Goal: Task Accomplishment & Management: Manage account settings

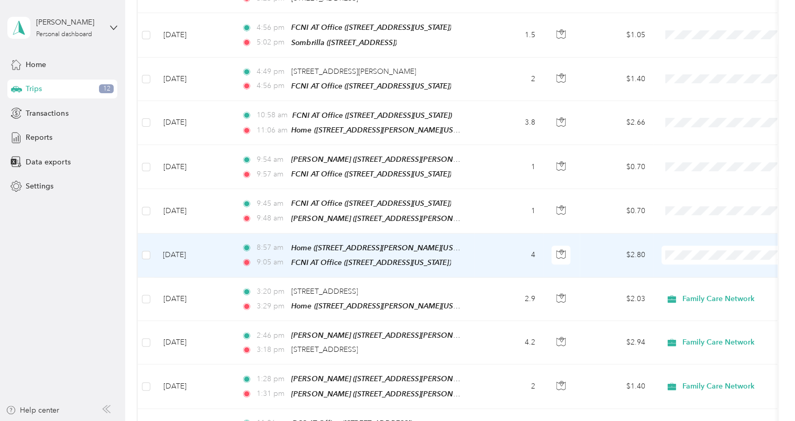
scroll to position [382, 0]
click at [705, 280] on span "Personal" at bounding box center [736, 279] width 97 height 11
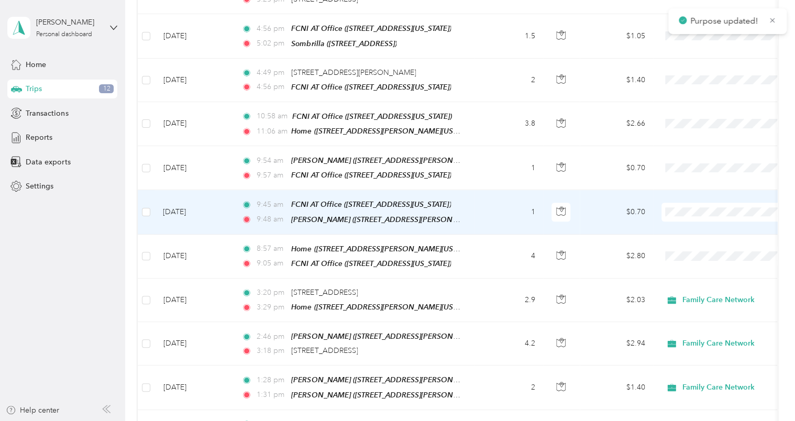
click at [681, 211] on span at bounding box center [727, 212] width 130 height 19
click at [696, 237] on span "Personal" at bounding box center [736, 240] width 97 height 11
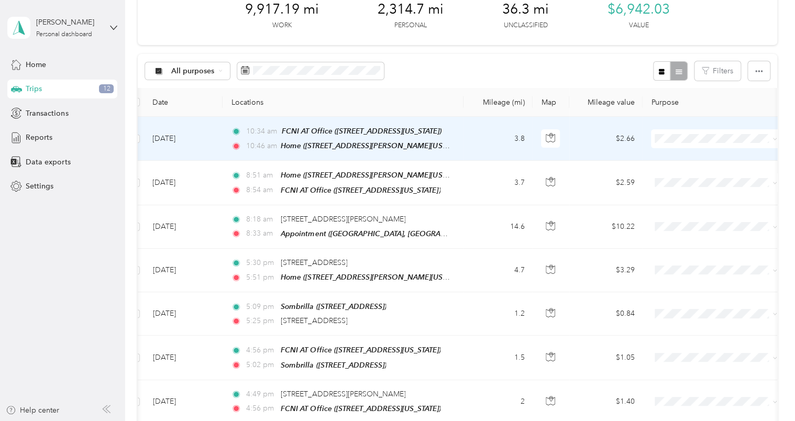
scroll to position [0, 0]
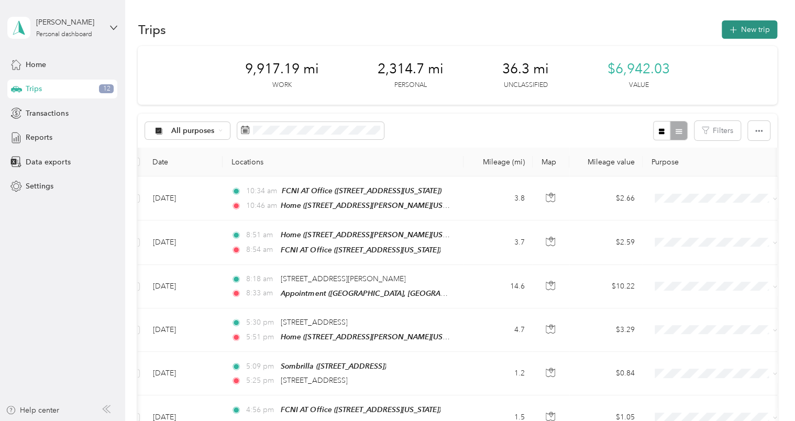
click at [755, 21] on button "New trip" at bounding box center [750, 29] width 56 height 18
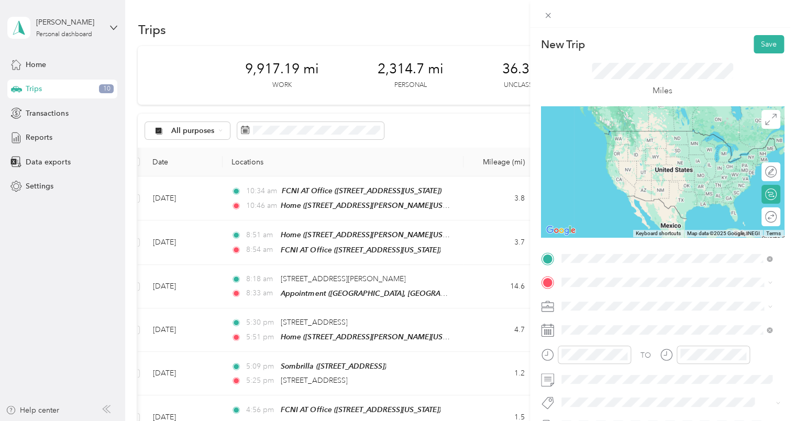
click at [650, 347] on div "Home [STREET_ADDRESS][PERSON_NAME][US_STATE]" at bounding box center [662, 340] width 163 height 22
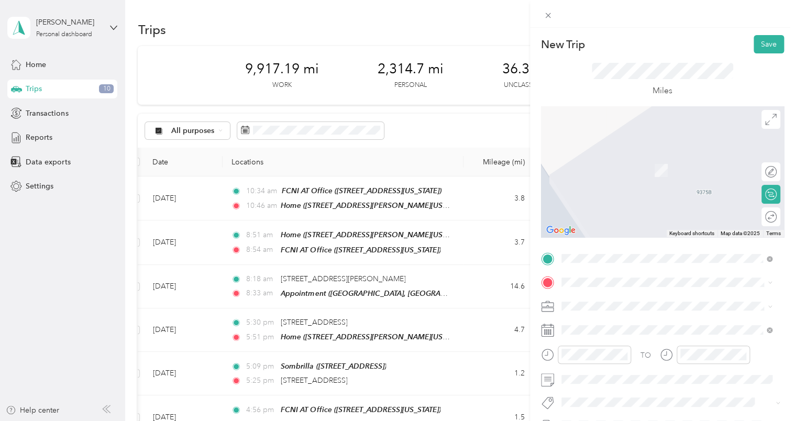
click at [619, 291] on div "TO Add photo" at bounding box center [662, 376] width 243 height 253
click at [600, 277] on span at bounding box center [671, 282] width 226 height 17
click at [625, 172] on div "[PERSON_NAME] [STREET_ADDRESS][PERSON_NAME][US_STATE]" at bounding box center [662, 165] width 163 height 22
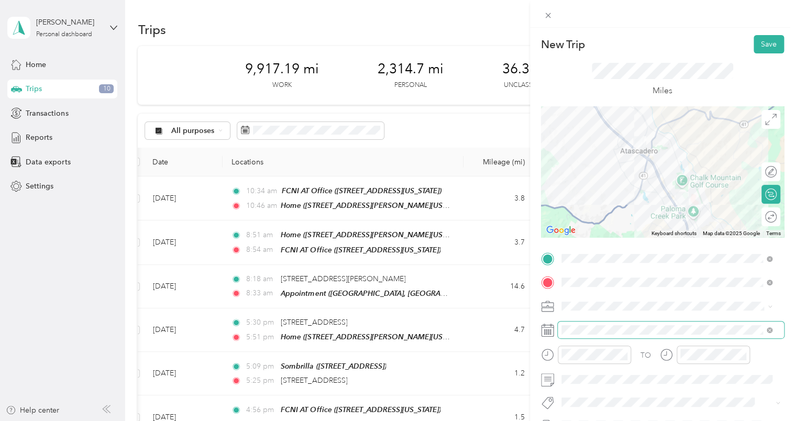
click at [602, 324] on span at bounding box center [671, 330] width 226 height 17
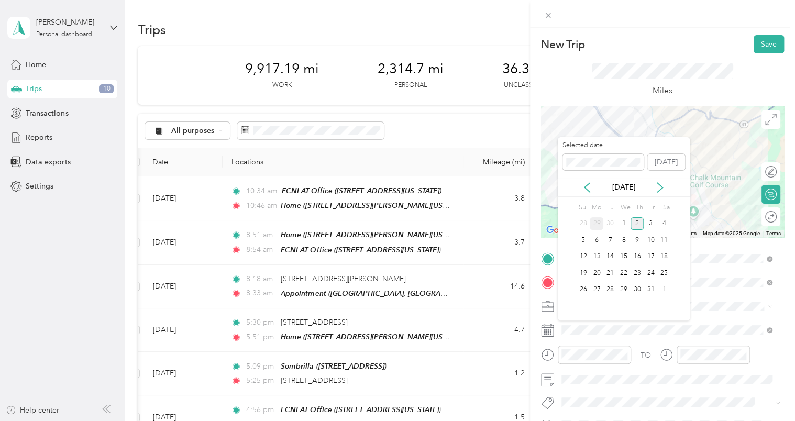
click at [600, 222] on div "29" at bounding box center [597, 223] width 14 height 13
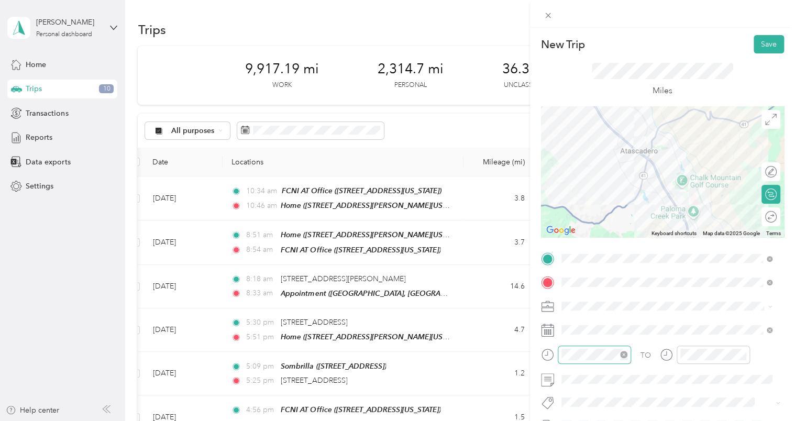
click at [572, 362] on div at bounding box center [594, 355] width 73 height 18
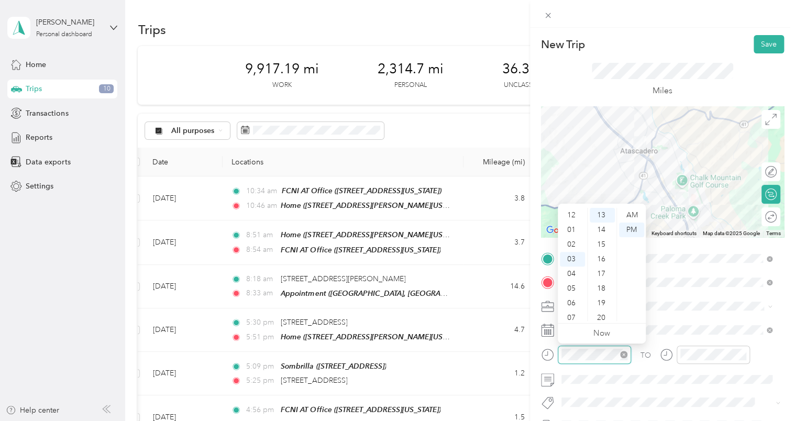
scroll to position [44, 0]
click at [572, 289] on div "08" at bounding box center [572, 288] width 25 height 15
click at [600, 266] on div "50" at bounding box center [602, 267] width 25 height 15
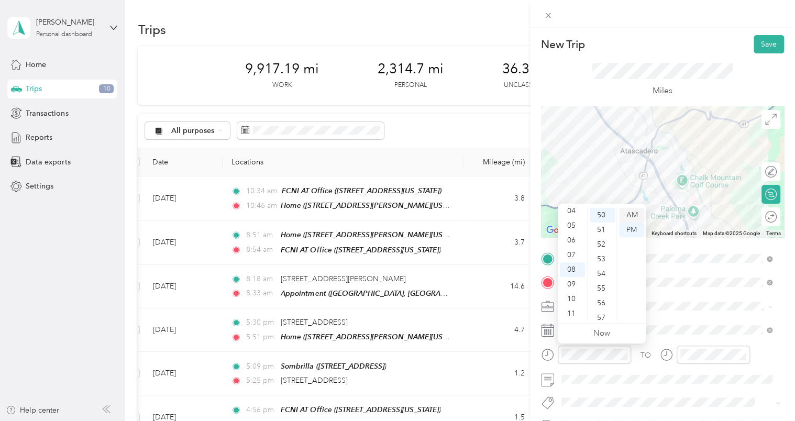
click at [630, 213] on div "AM" at bounding box center [631, 215] width 25 height 15
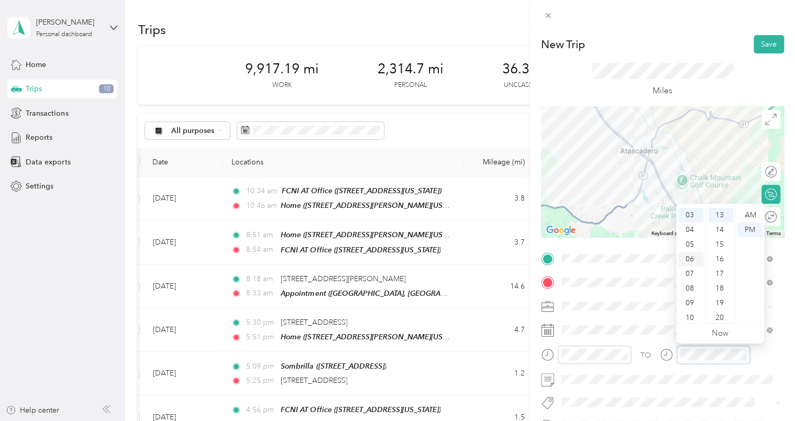
scroll to position [39, 0]
click at [692, 307] on div "09" at bounding box center [691, 308] width 25 height 15
click at [719, 216] on div "00" at bounding box center [721, 215] width 25 height 15
click at [753, 216] on div "AM" at bounding box center [750, 215] width 25 height 15
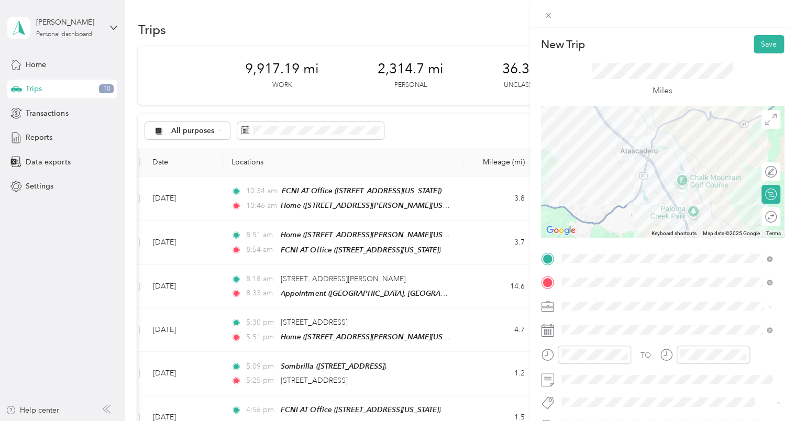
click at [616, 379] on span "Thpp-nmd (slo)" at bounding box center [595, 383] width 45 height 9
click at [758, 49] on button "Save" at bounding box center [769, 44] width 30 height 18
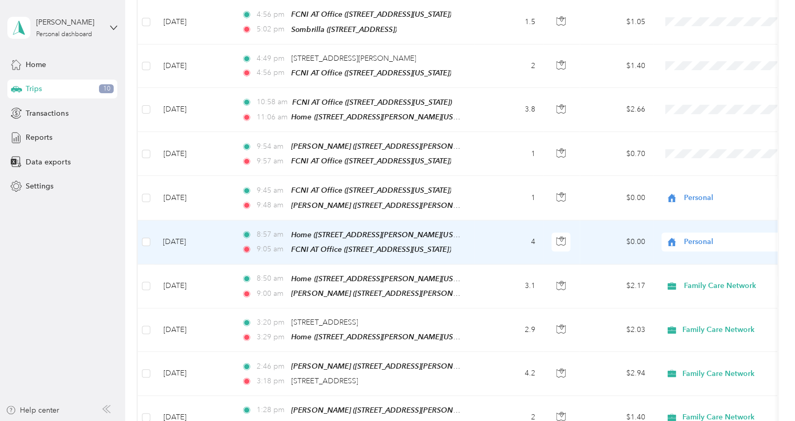
scroll to position [390, 0]
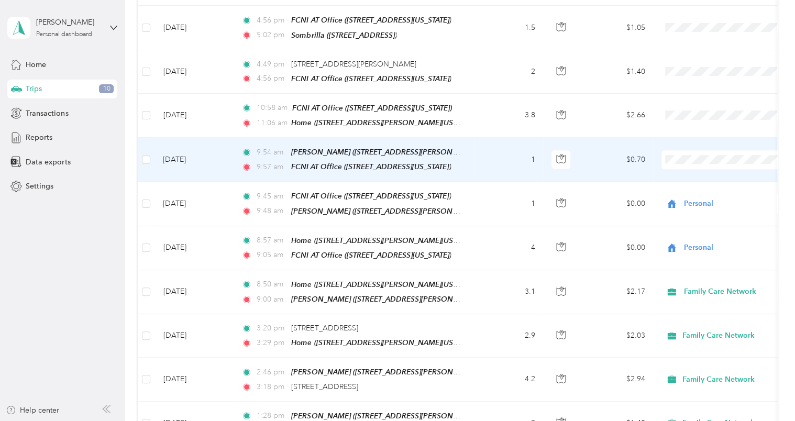
click at [706, 164] on li "Family Care Network" at bounding box center [727, 170] width 130 height 18
click at [483, 157] on td "1" at bounding box center [508, 160] width 69 height 44
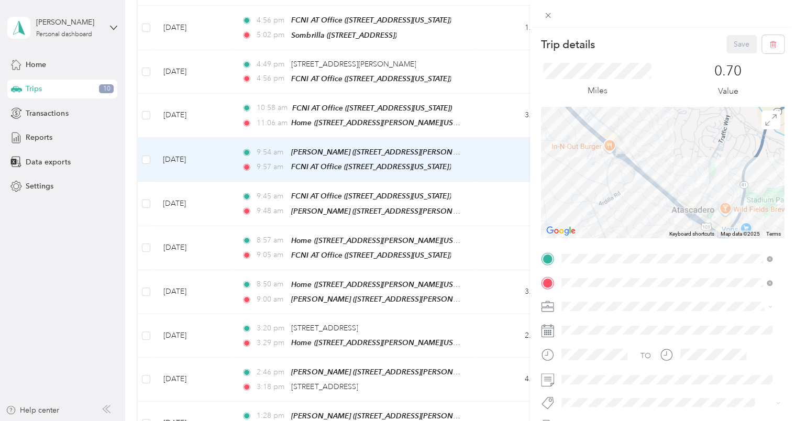
click at [604, 385] on button "Thpp-nmd (slo)" at bounding box center [595, 383] width 60 height 13
click at [728, 52] on button "Save" at bounding box center [742, 44] width 30 height 18
click at [735, 39] on button "Save" at bounding box center [742, 44] width 30 height 18
